Goal: Task Accomplishment & Management: Manage account settings

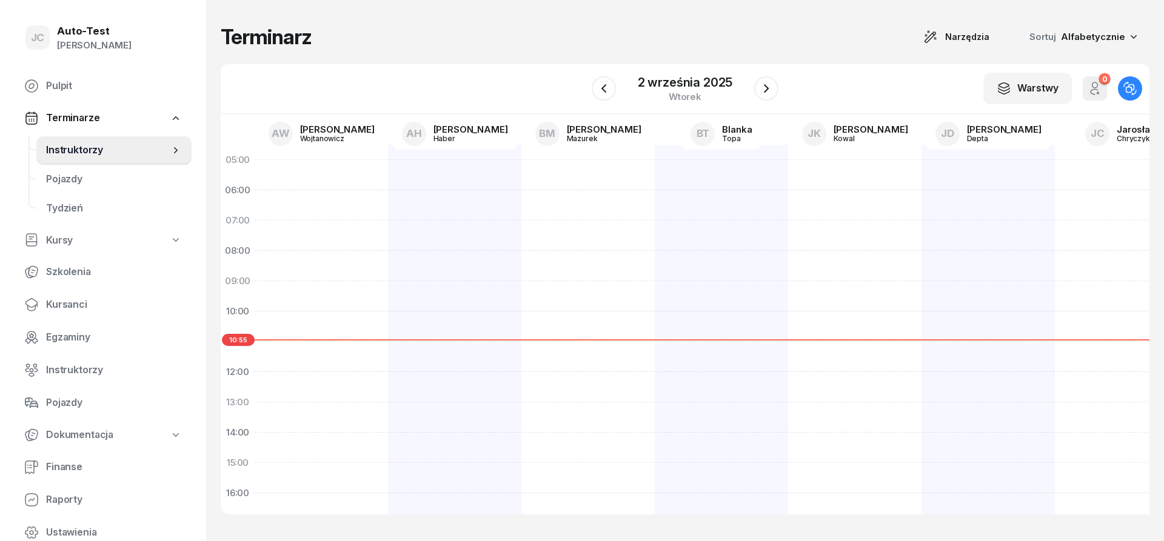
click at [318, 42] on div "Terminarz Narzędzia Sortuj Alfabetycznie" at bounding box center [685, 36] width 928 height 25
click at [381, 39] on div "Terminarz Narzędzia Sortuj Alfabetycznie" at bounding box center [685, 36] width 928 height 25
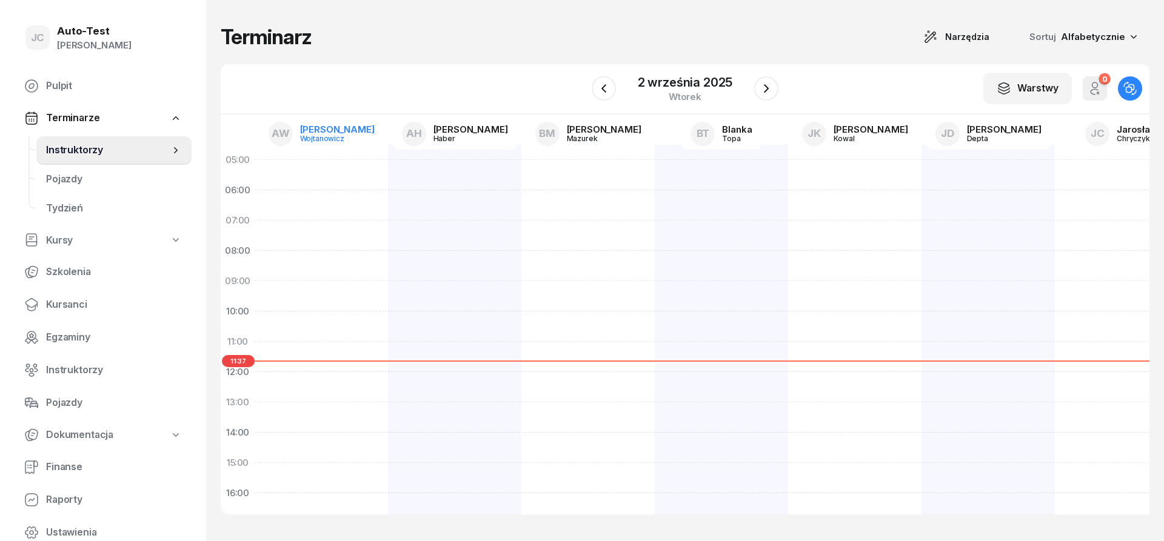
click at [338, 124] on link "AW [PERSON_NAME]" at bounding box center [321, 134] width 125 height 32
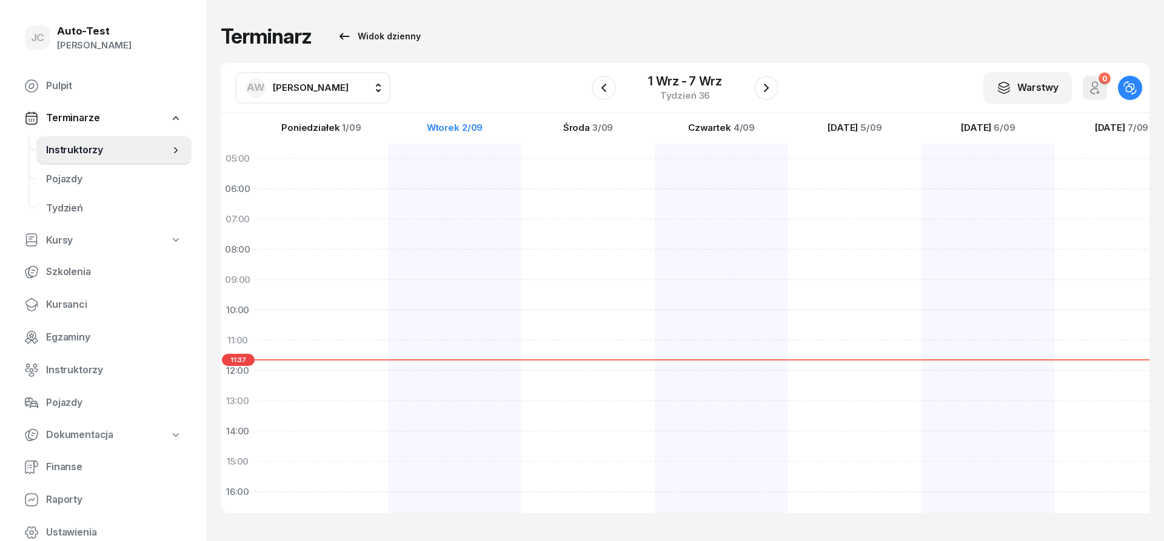
click at [321, 94] on span "[PERSON_NAME]" at bounding box center [311, 88] width 76 height 16
type input "kuć"
click at [318, 161] on span "[PERSON_NAME]" at bounding box center [316, 168] width 75 height 16
click at [612, 90] on button "button" at bounding box center [604, 88] width 24 height 24
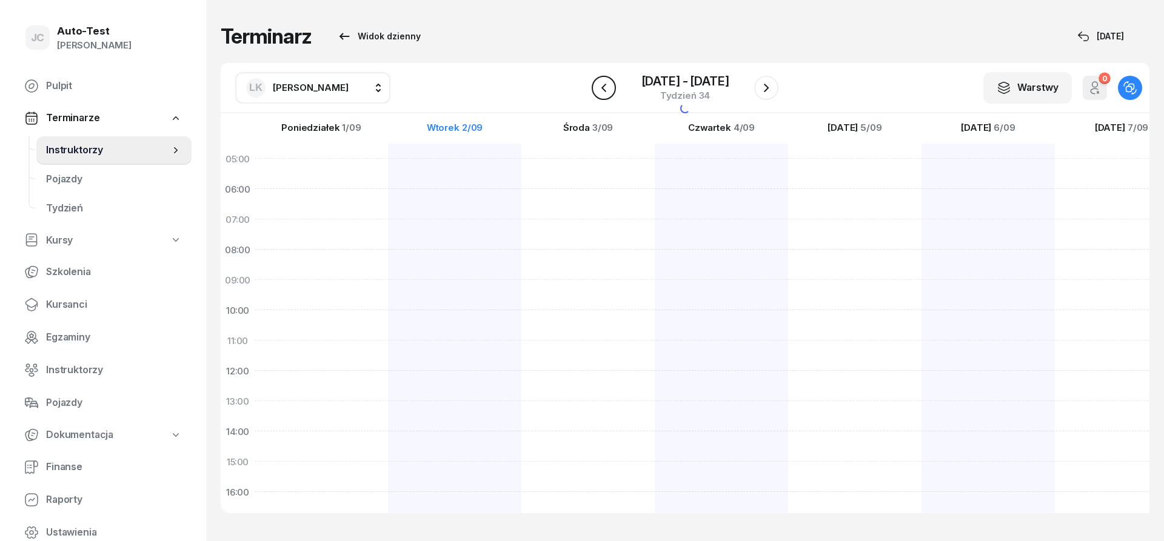
click at [610, 90] on icon "button" at bounding box center [603, 88] width 15 height 15
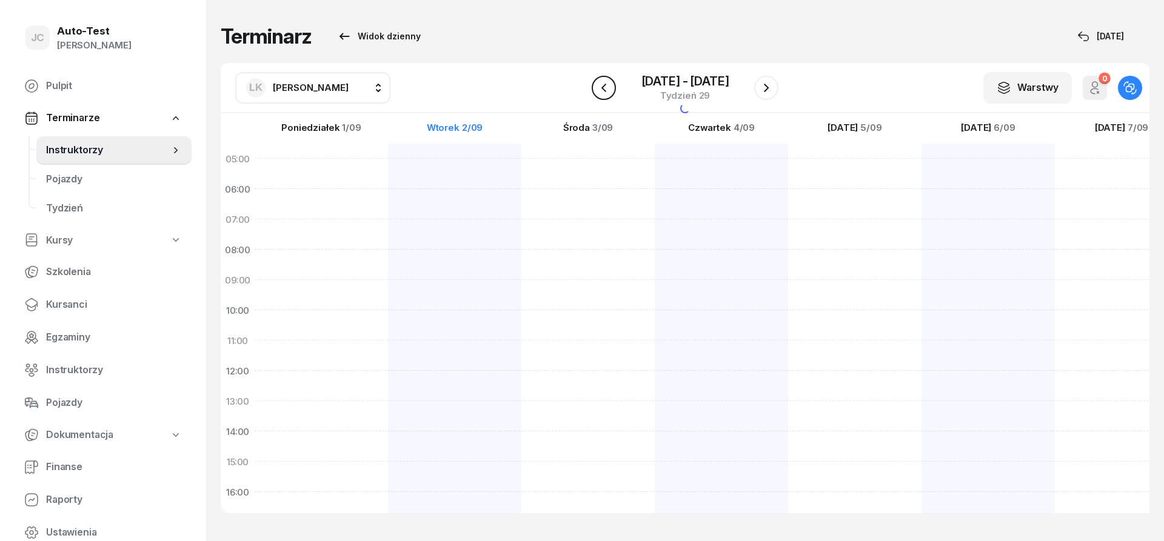
click at [610, 90] on icon "button" at bounding box center [603, 88] width 15 height 15
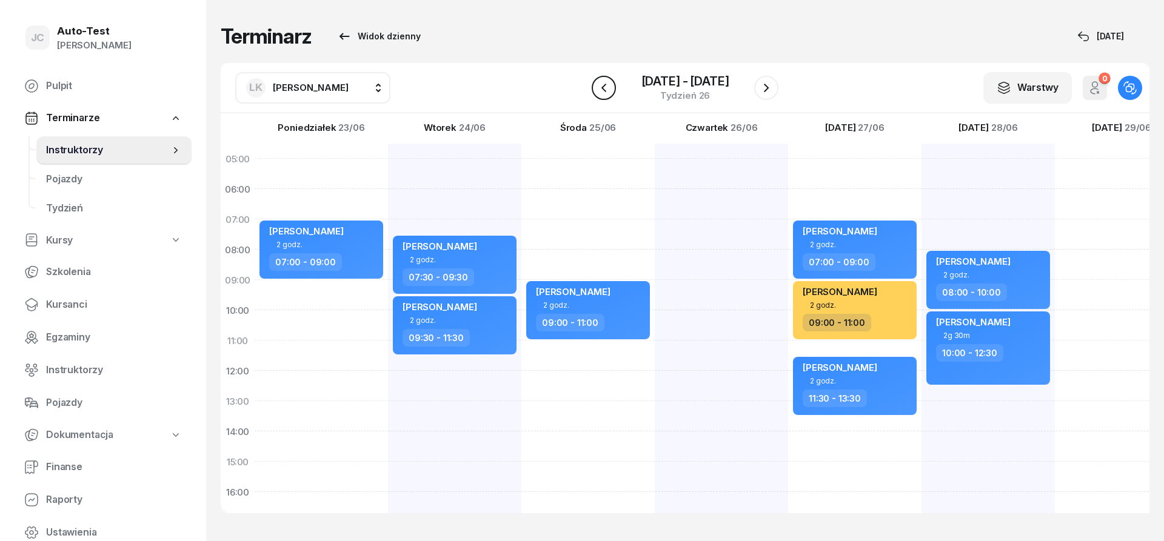
click at [610, 90] on icon "button" at bounding box center [603, 88] width 15 height 15
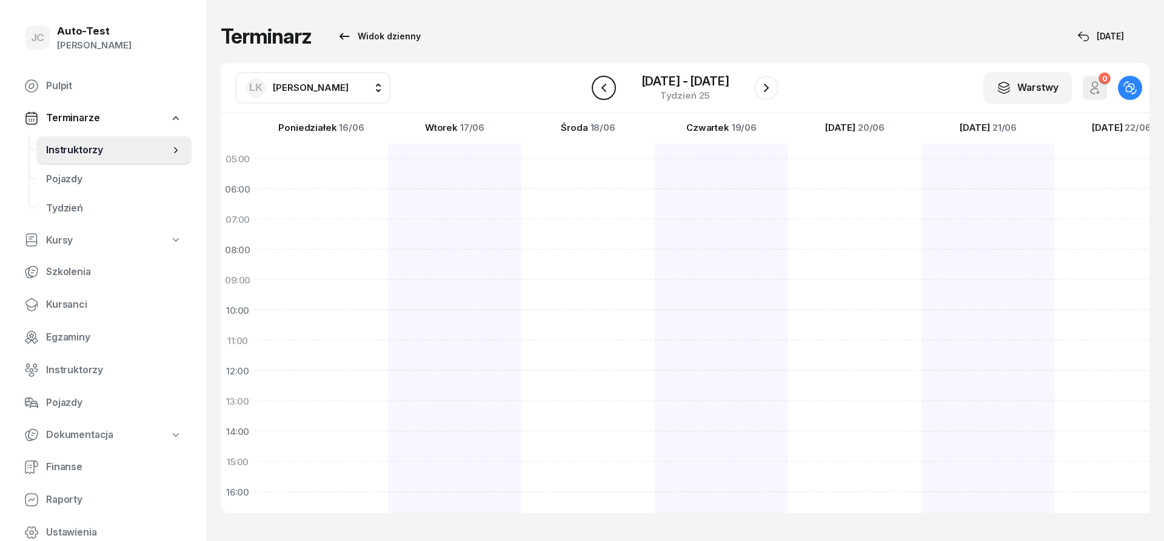
click at [610, 90] on icon "button" at bounding box center [603, 88] width 15 height 15
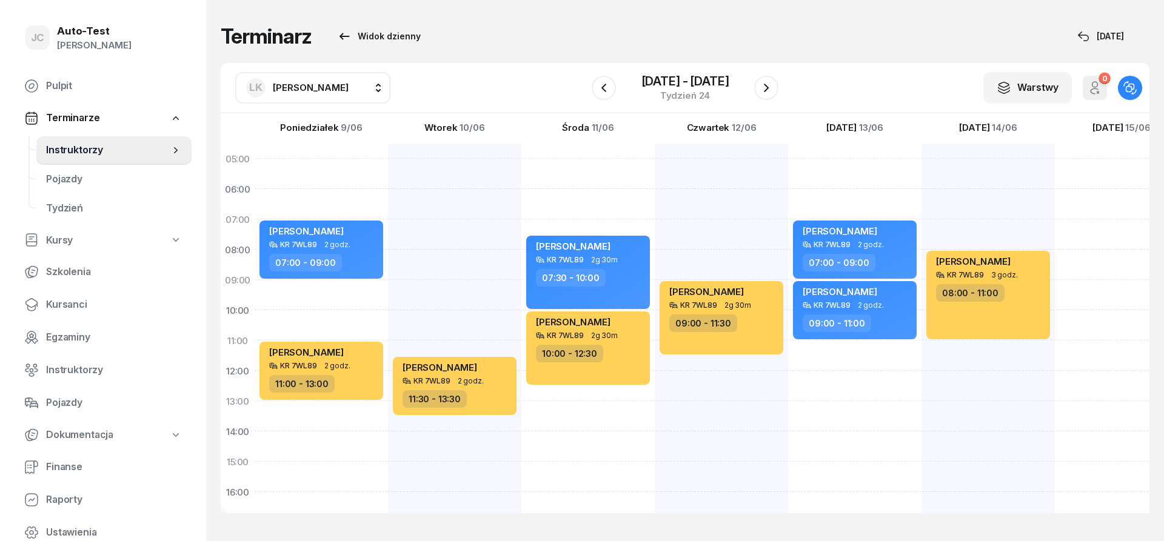
click at [715, 225] on div "[PERSON_NAME] KR 7WL89 2g 30m 09:00 - 11:30" at bounding box center [721, 447] width 133 height 606
select select "07"
select select "09"
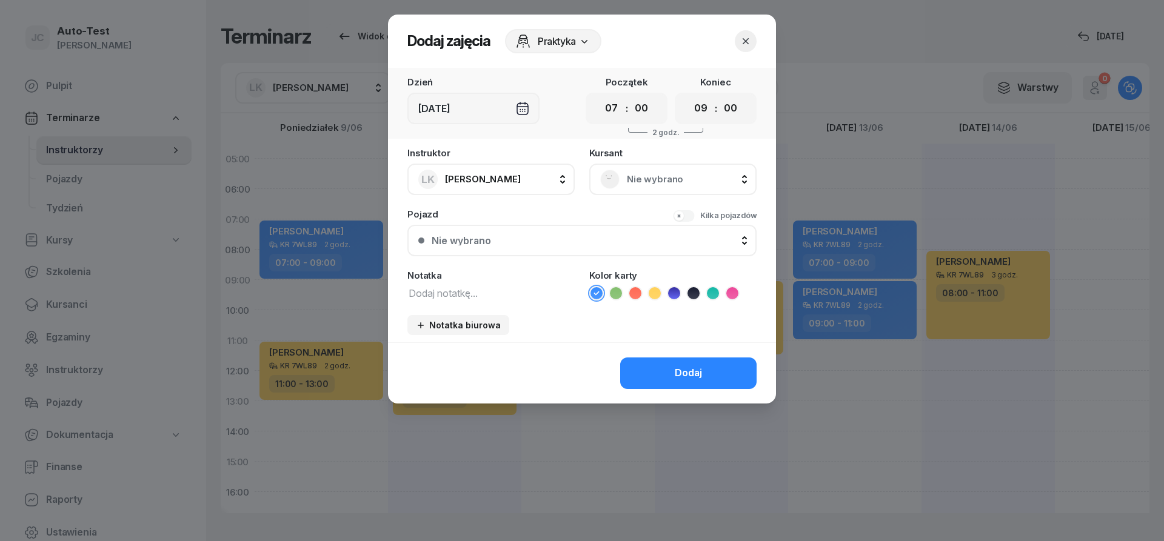
click at [666, 174] on span "Nie wybrano" at bounding box center [686, 180] width 119 height 16
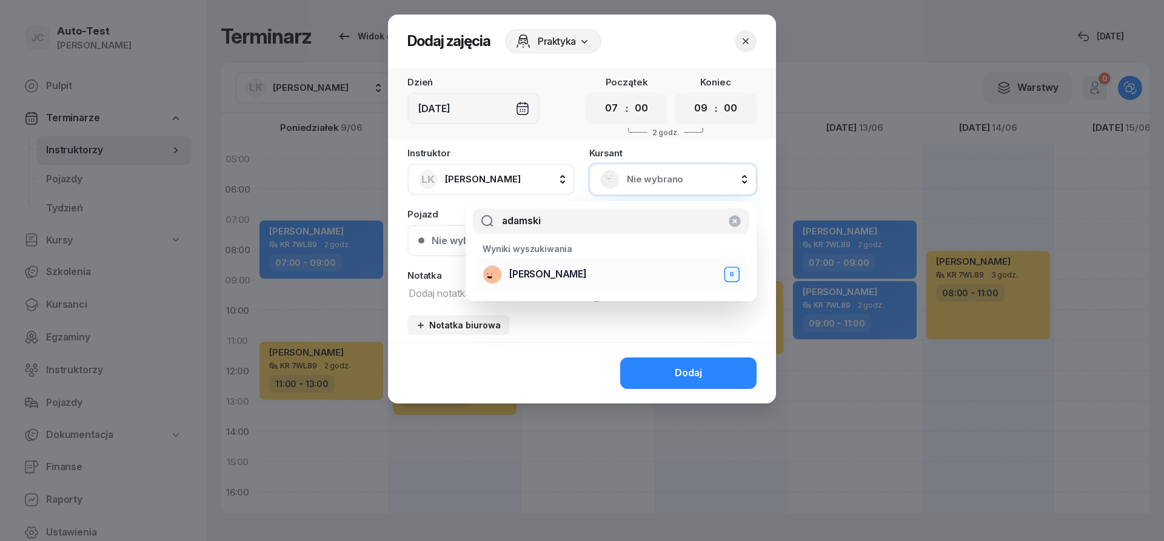
type input "adamski"
click at [552, 278] on span "[PERSON_NAME]" at bounding box center [548, 275] width 78 height 16
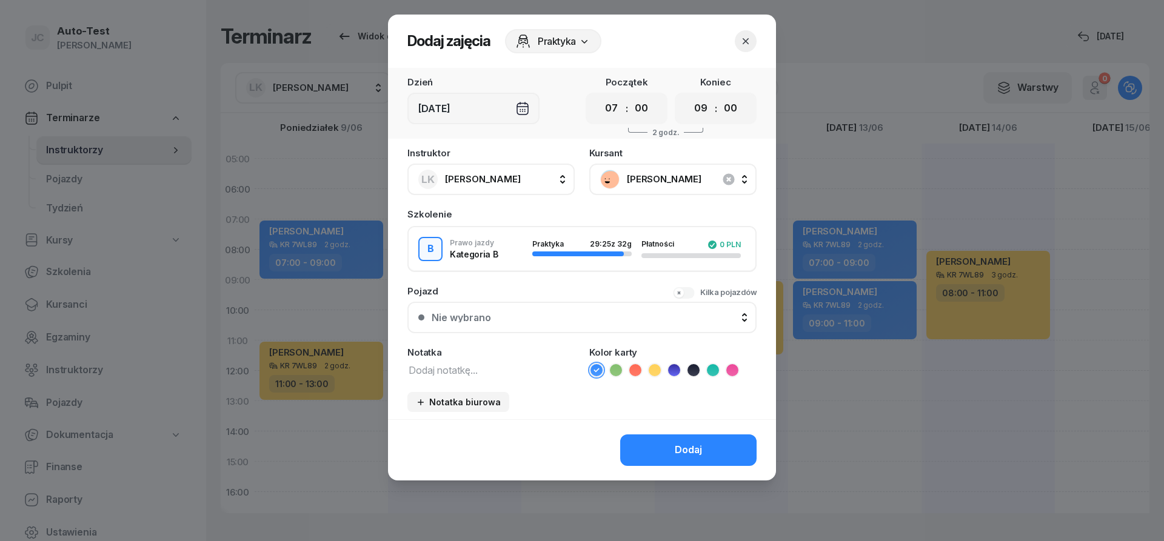
click at [556, 320] on div "Nie wybrano" at bounding box center [589, 318] width 314 height 10
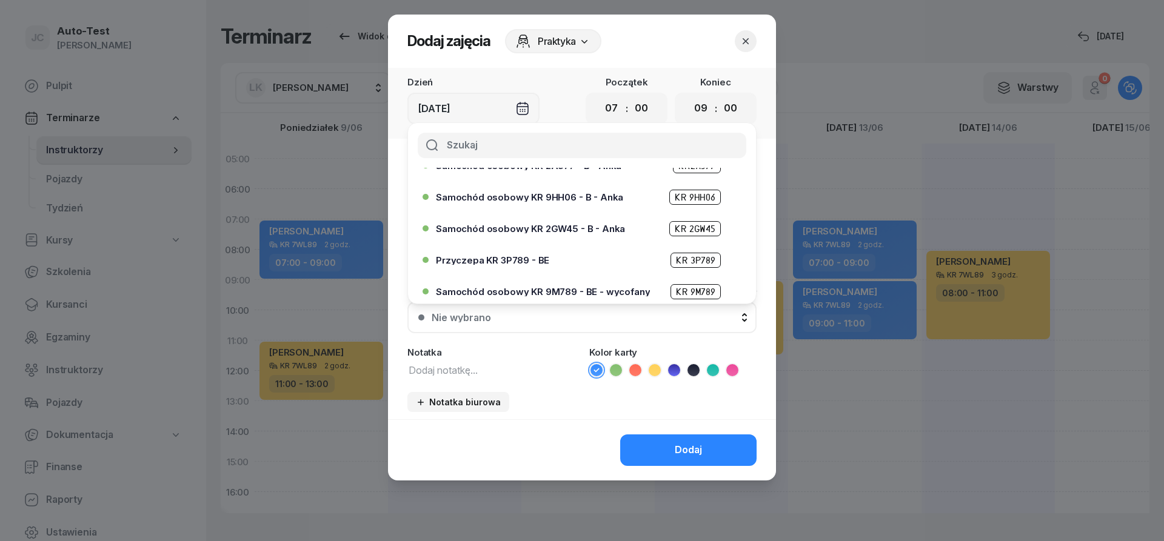
scroll to position [218, 0]
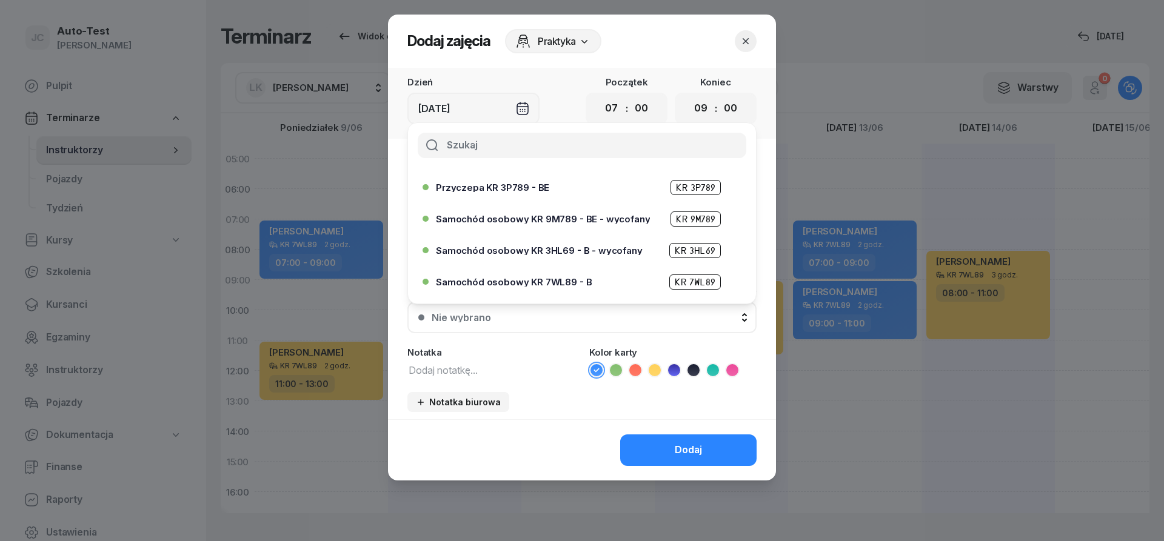
click at [578, 280] on span "Samochód osobowy KR 7WL89 - B" at bounding box center [514, 282] width 156 height 9
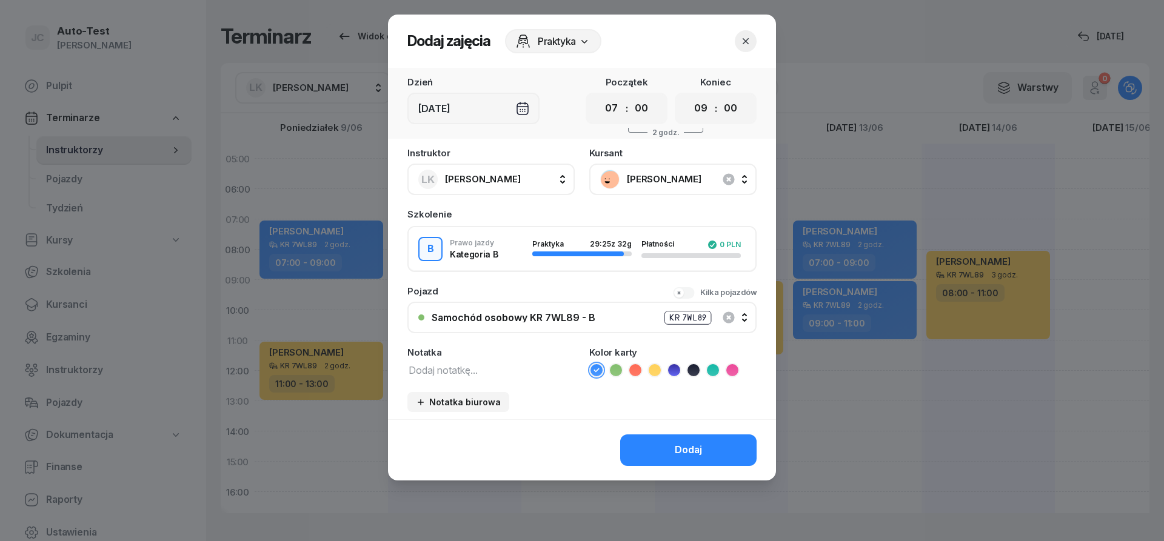
click at [654, 435] on div "Dodaj" at bounding box center [582, 449] width 388 height 61
click at [653, 449] on button "Dodaj" at bounding box center [688, 451] width 136 height 32
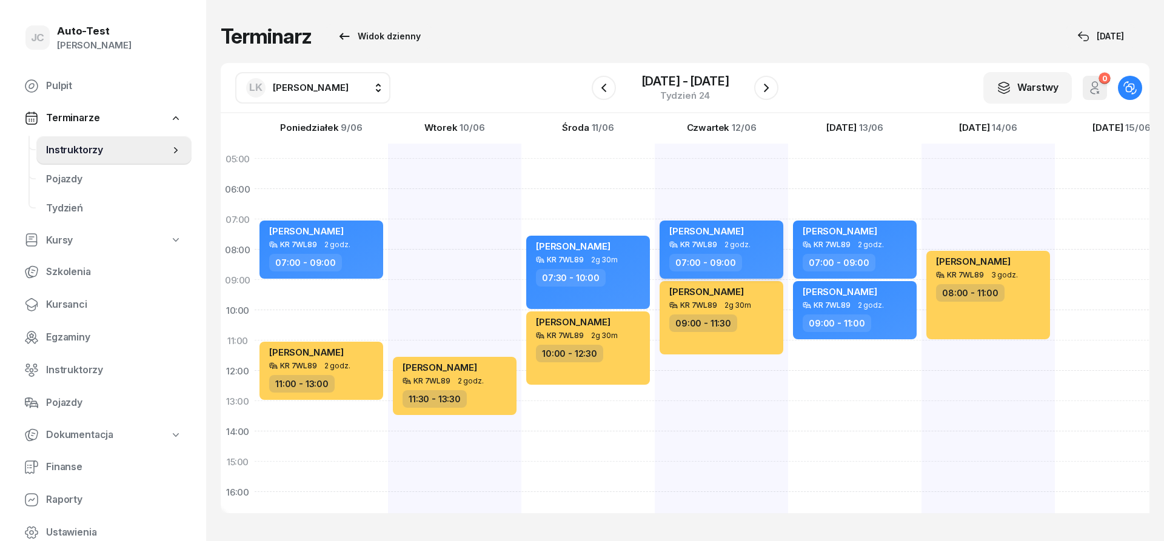
click at [747, 254] on div "07:00 - 09:00" at bounding box center [722, 263] width 107 height 18
select select "07"
select select "09"
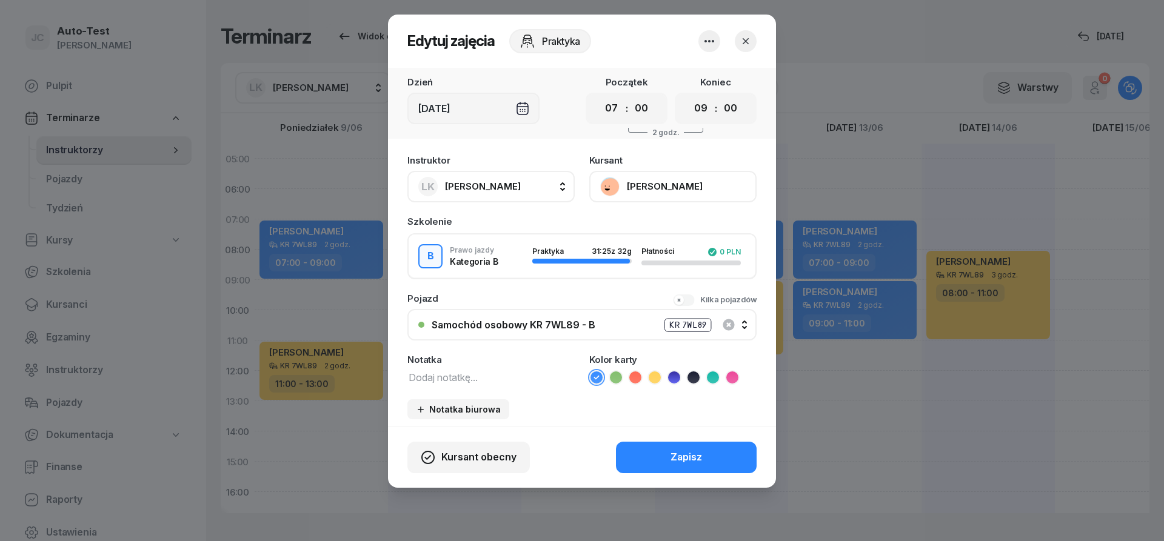
click at [745, 45] on icon "button" at bounding box center [745, 41] width 12 height 12
